Goal: Communication & Community: Answer question/provide support

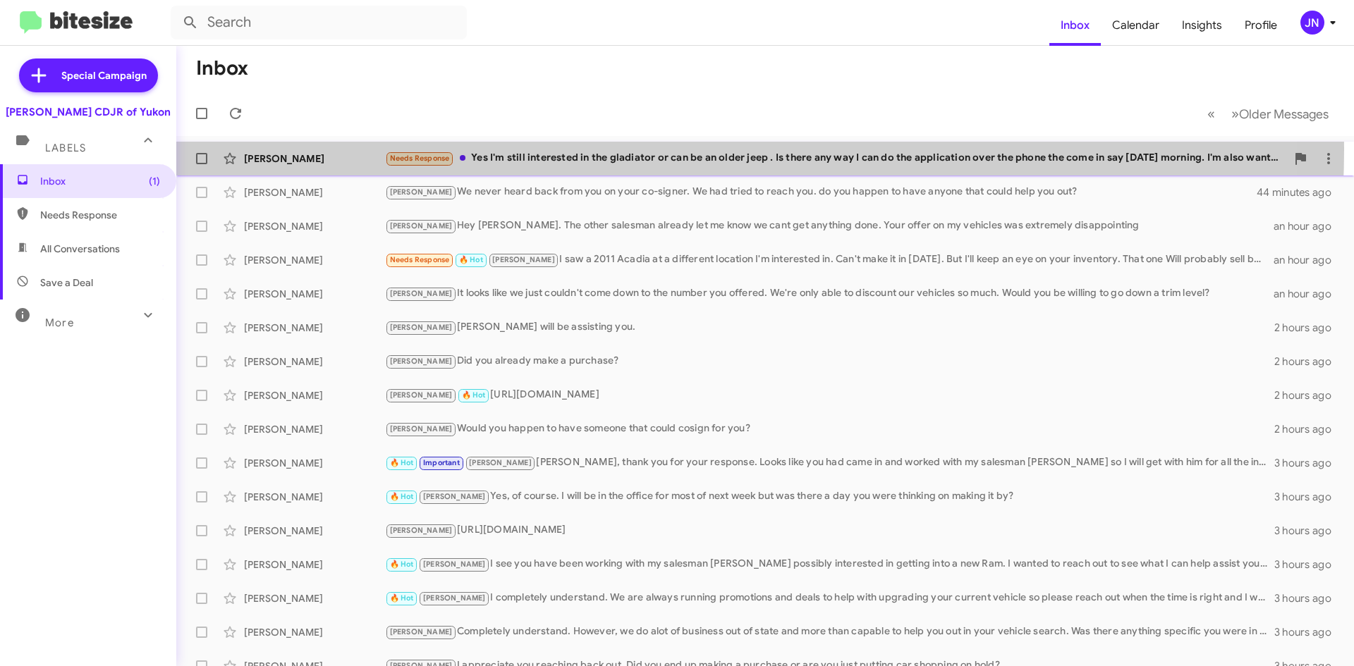
click at [603, 149] on div "[PERSON_NAME] Needs Response Yes I'm still interested in the gladiator or can b…" at bounding box center [765, 159] width 1155 height 28
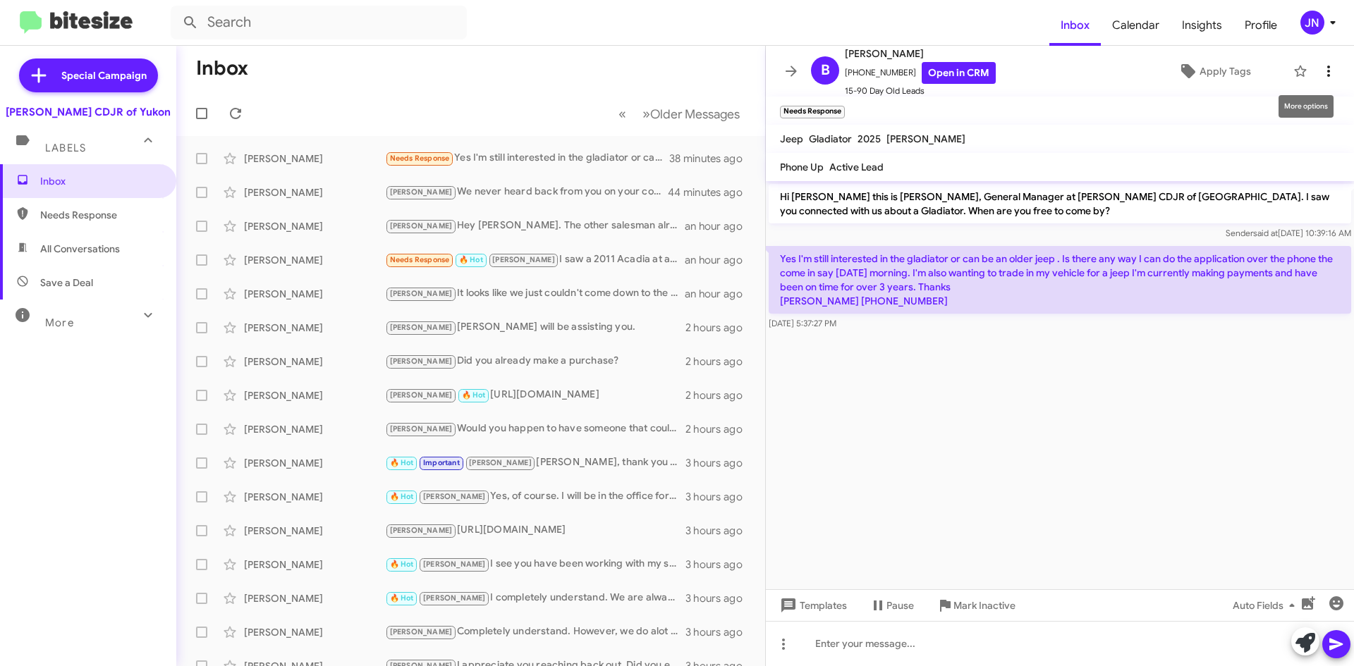
click at [1320, 71] on icon at bounding box center [1328, 71] width 17 height 17
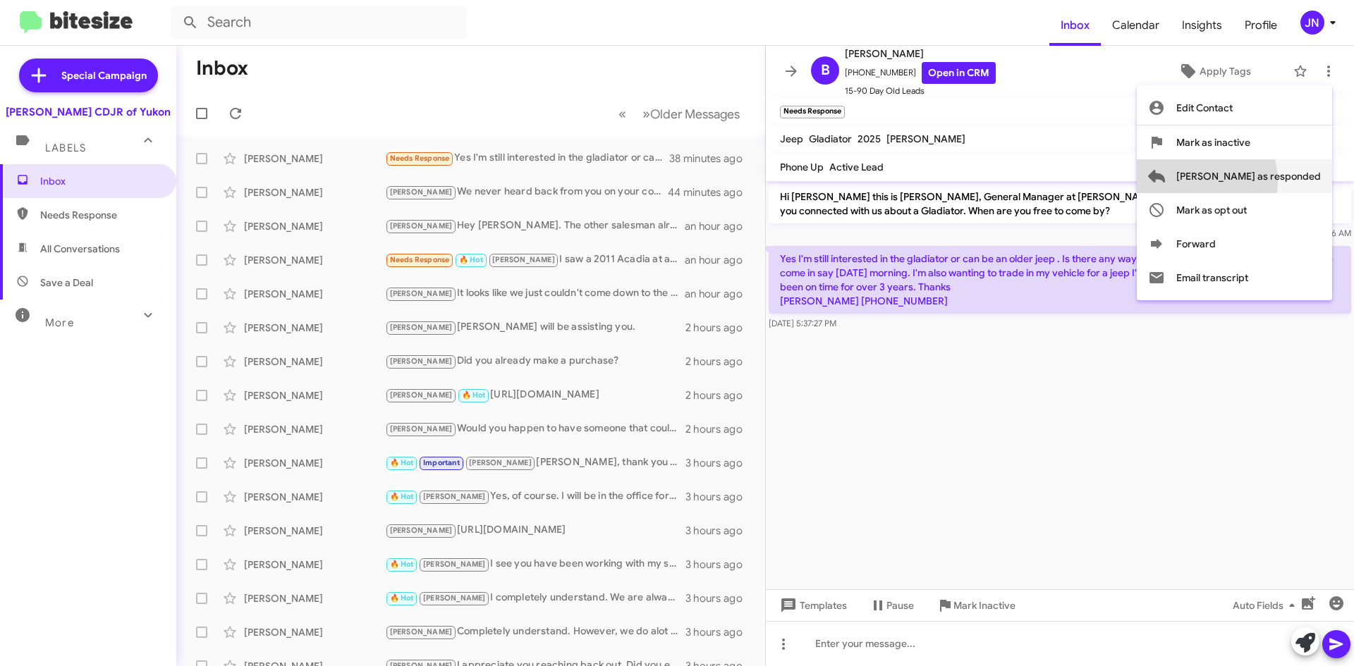
click at [1248, 181] on span "[PERSON_NAME] as responded" at bounding box center [1248, 176] width 145 height 34
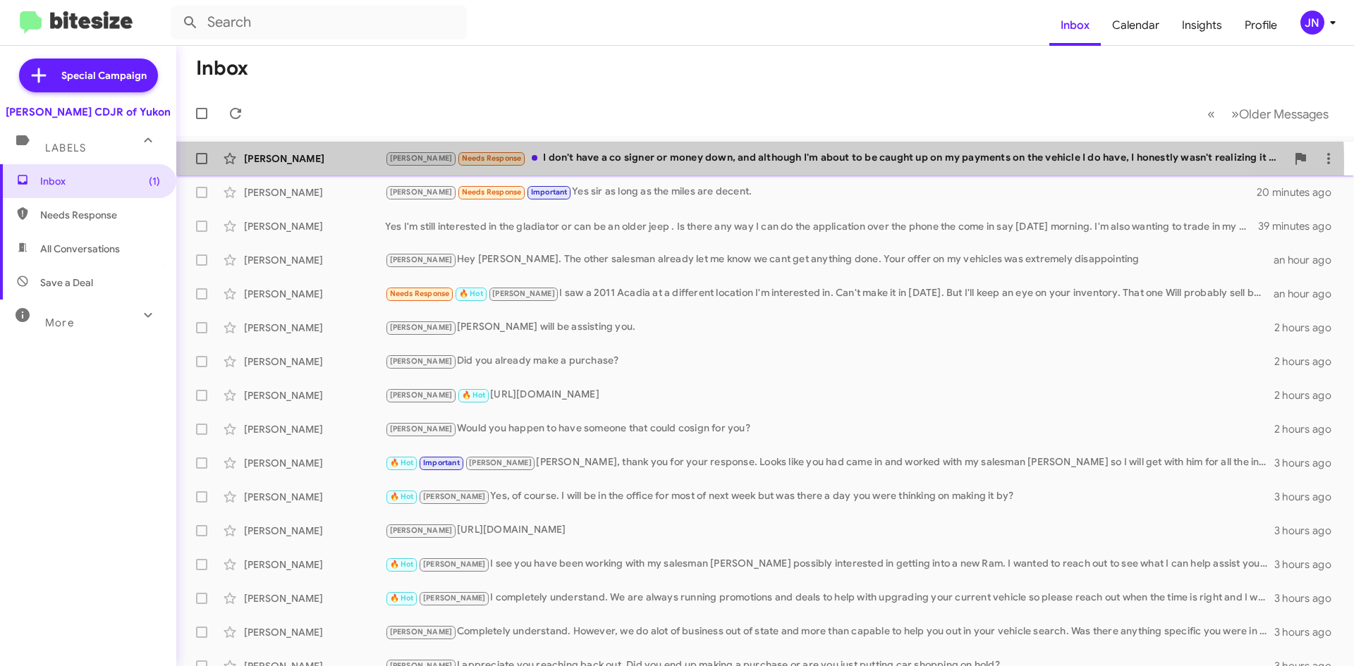
click at [672, 165] on div "Kristy Needs Response I don't have a co signer or money down, and although I'm …" at bounding box center [835, 158] width 901 height 16
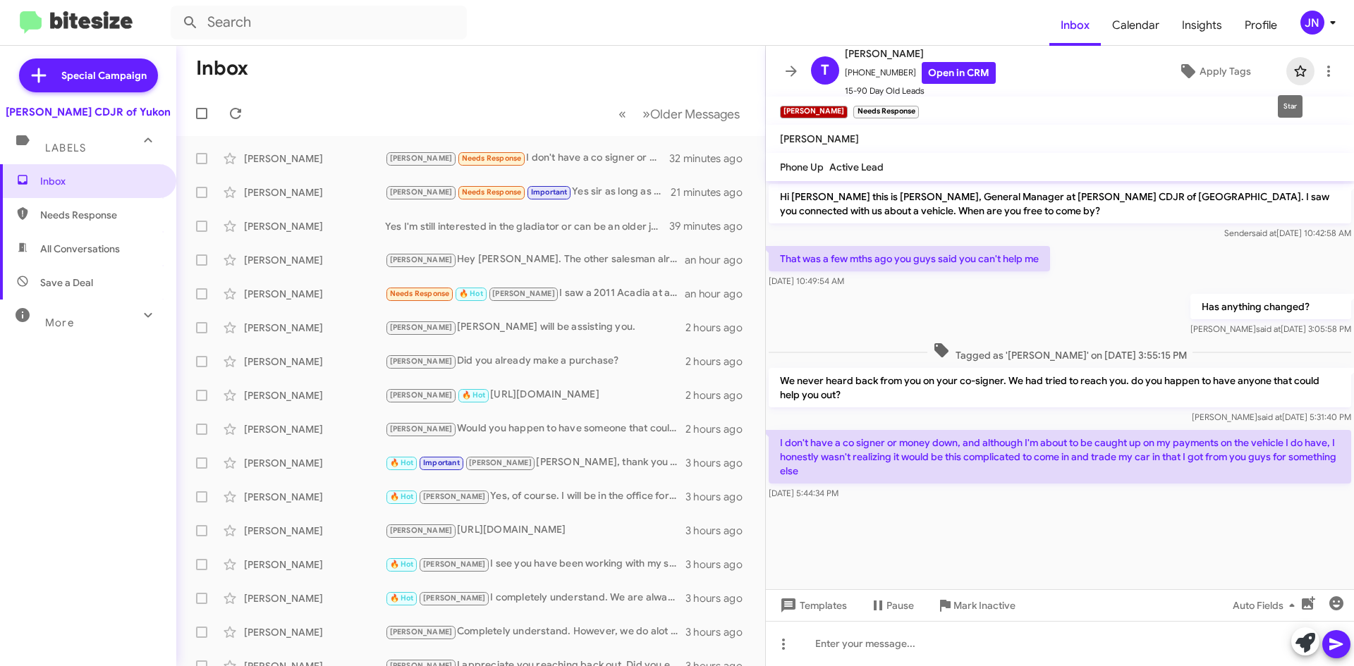
click at [1294, 72] on icon at bounding box center [1300, 71] width 12 height 11
click at [559, 220] on div "Yes I'm still interested in the gladiator or can be an older jeep . Is there an…" at bounding box center [541, 226] width 312 height 14
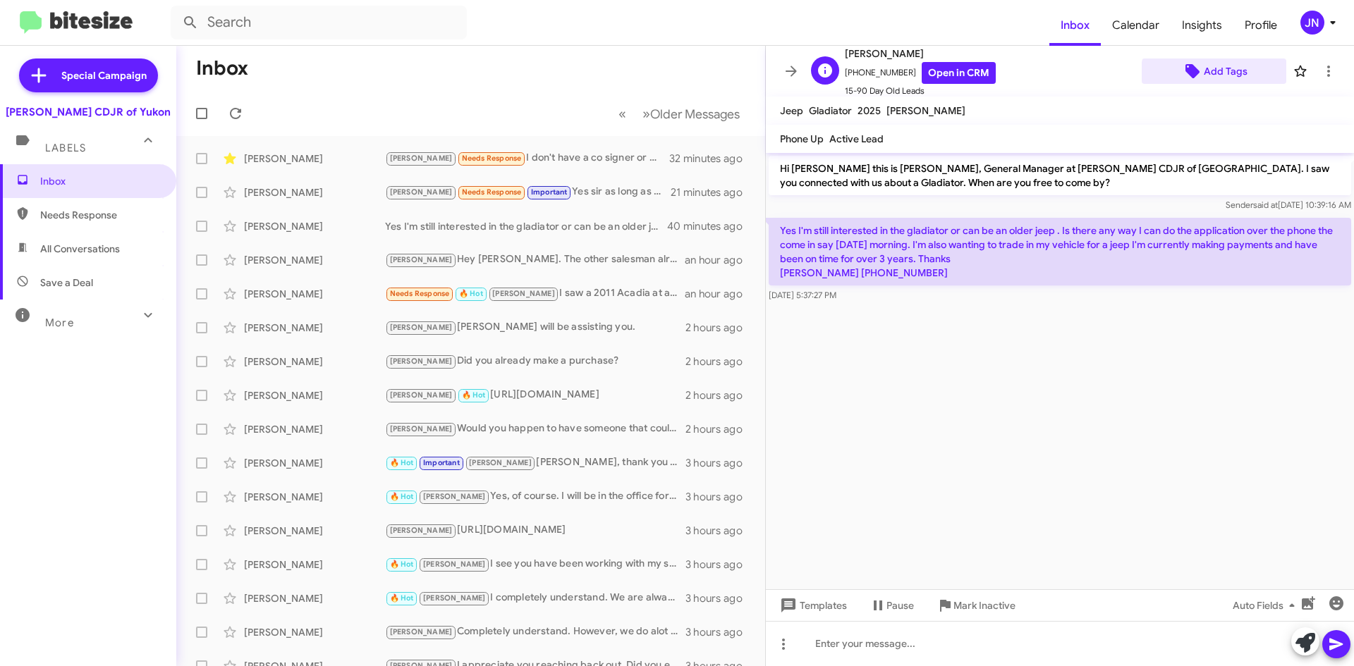
click at [1228, 74] on span "Add Tags" at bounding box center [1225, 71] width 44 height 25
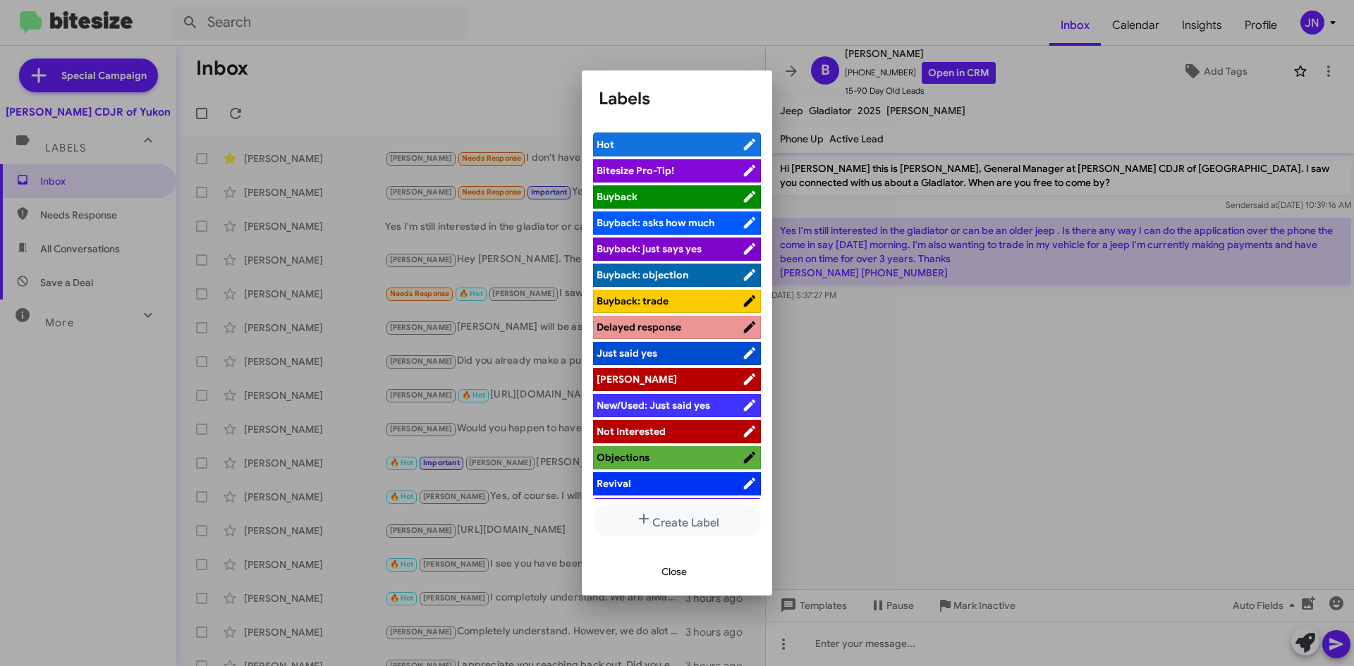
click at [648, 384] on span "[PERSON_NAME]" at bounding box center [668, 379] width 145 height 14
click at [678, 577] on span "Close" at bounding box center [673, 571] width 25 height 25
